Goal: Task Accomplishment & Management: Complete application form

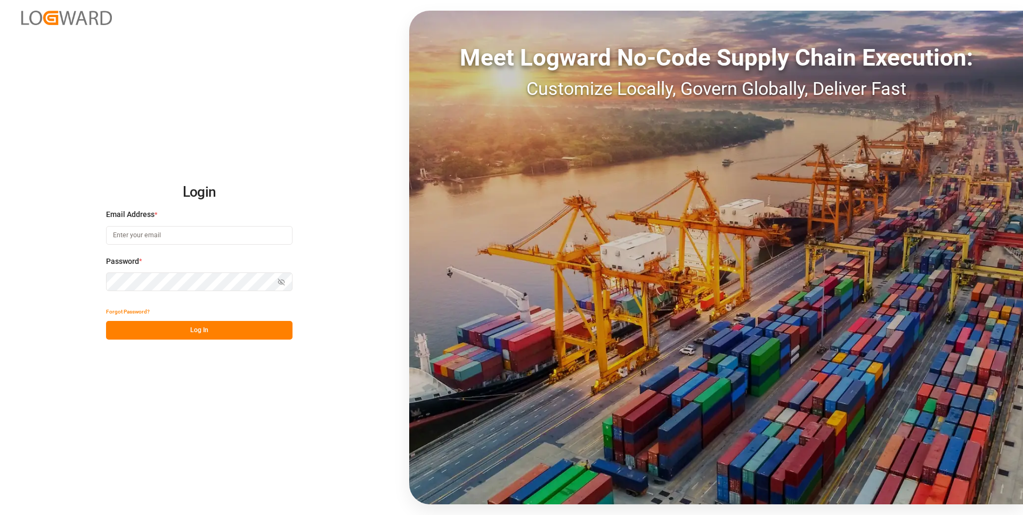
type input "[PERSON_NAME][EMAIL_ADDRESS][DOMAIN_NAME]"
click at [201, 332] on button "Log In" at bounding box center [199, 330] width 186 height 19
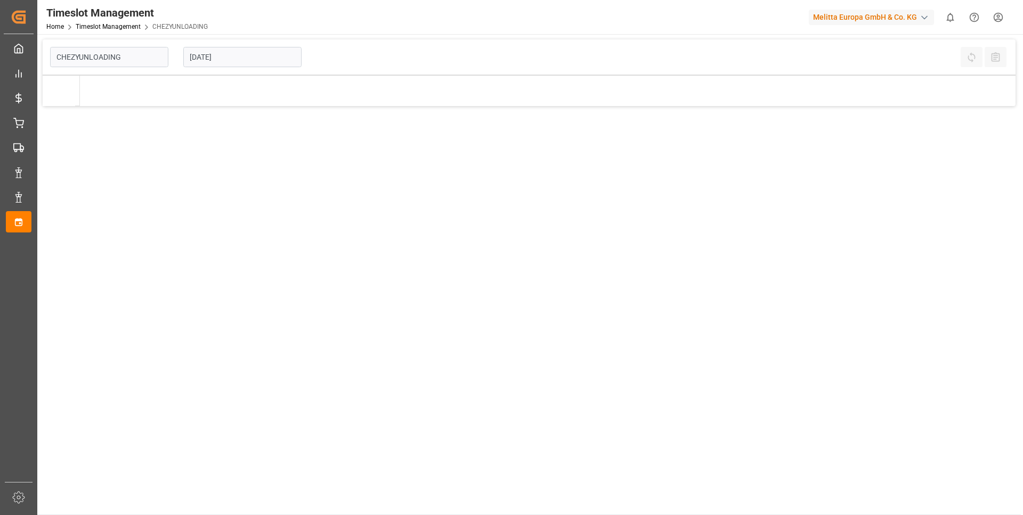
type input "Chezy Unloading"
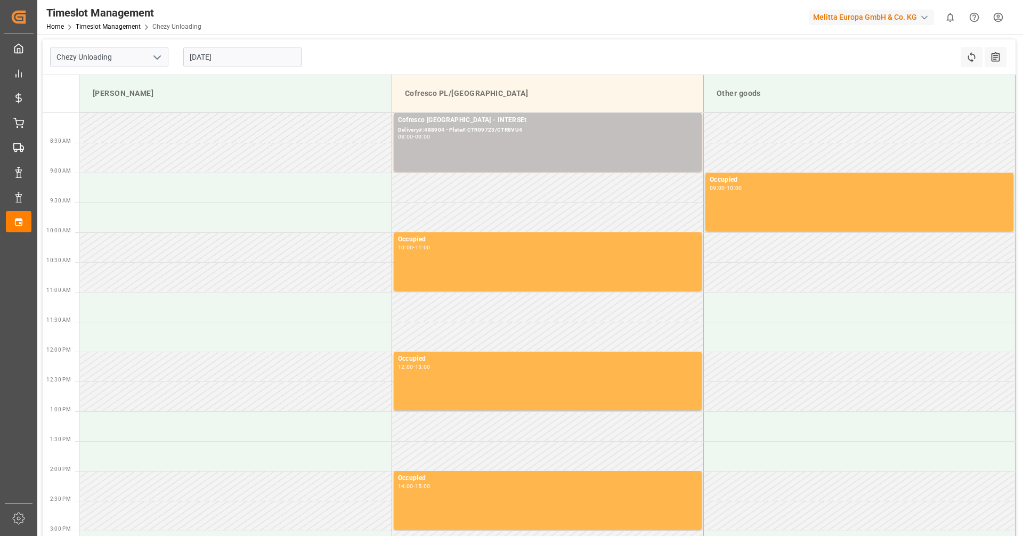
click at [247, 54] on input "[DATE]" at bounding box center [242, 57] width 118 height 20
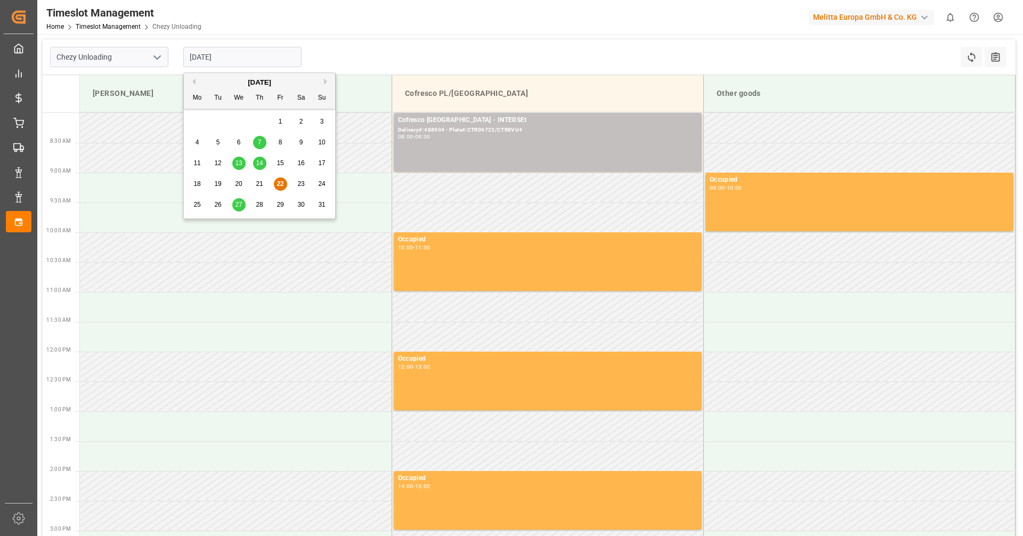
click at [241, 206] on span "27" at bounding box center [238, 204] width 7 height 7
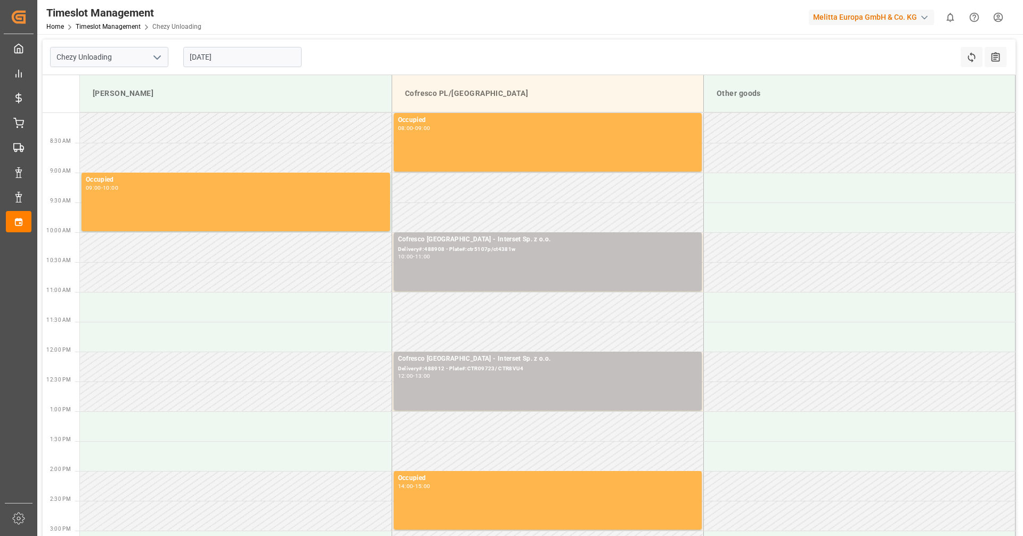
click at [227, 62] on input "[DATE]" at bounding box center [242, 57] width 118 height 20
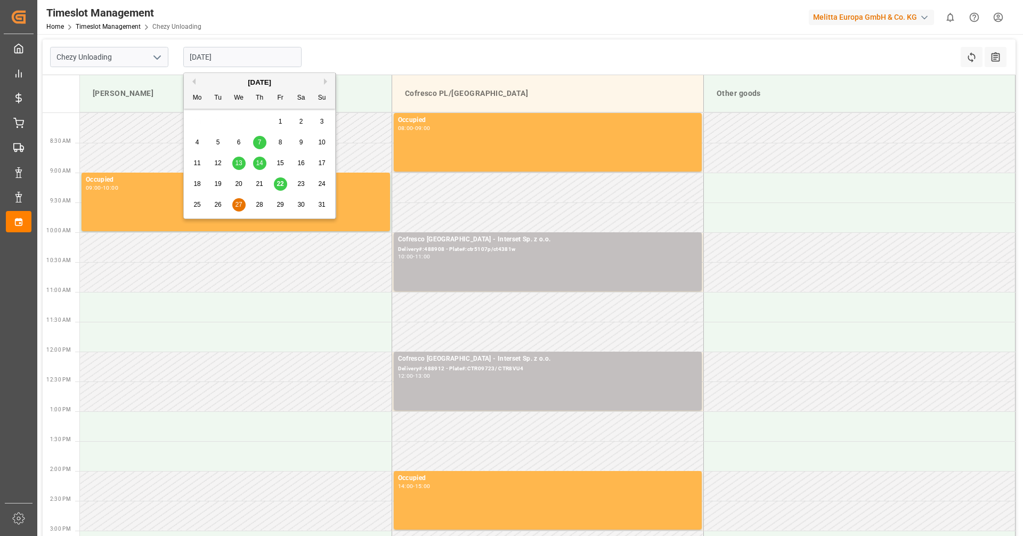
click at [257, 210] on div "28" at bounding box center [259, 205] width 13 height 13
type input "[DATE]"
